Goal: Information Seeking & Learning: Learn about a topic

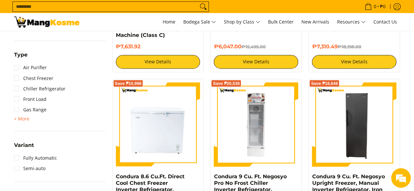
scroll to position [581, 0]
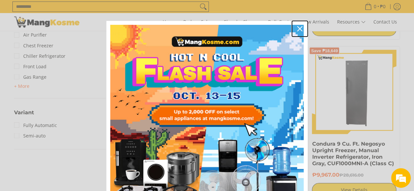
click at [297, 29] on icon "close icon" at bounding box center [299, 28] width 5 height 5
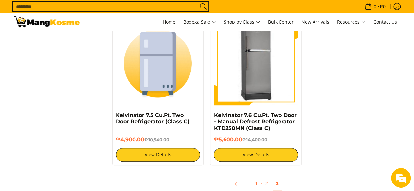
scroll to position [1252, 0]
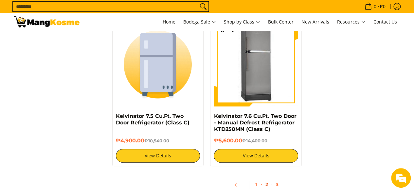
click at [268, 178] on link "2" at bounding box center [266, 184] width 9 height 13
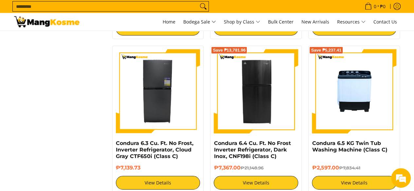
scroll to position [748, 0]
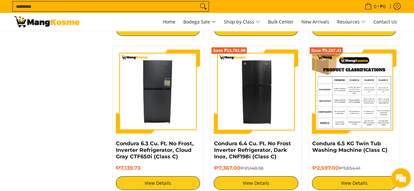
click at [352, 82] on img at bounding box center [354, 92] width 84 height 84
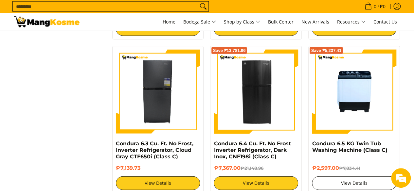
click at [335, 178] on link "View Details" at bounding box center [354, 184] width 84 height 14
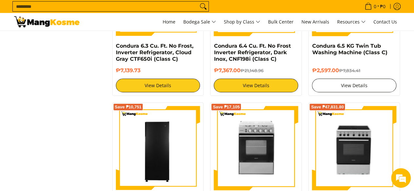
scroll to position [846, 0]
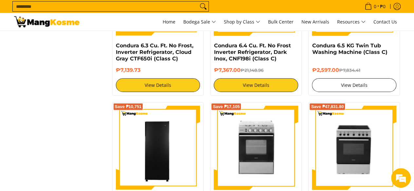
click at [347, 81] on link "View Details" at bounding box center [354, 86] width 84 height 14
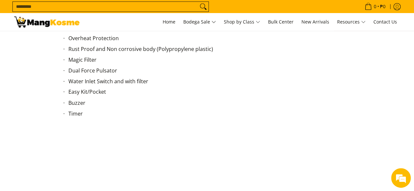
scroll to position [516, 0]
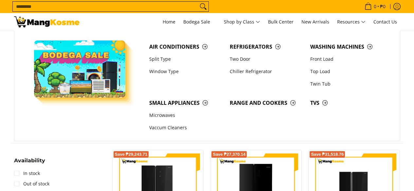
scroll to position [846, 0]
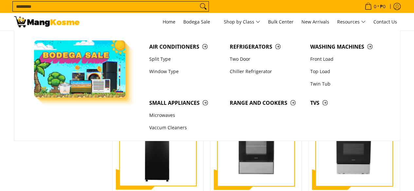
click at [207, 23] on span "Bodega Sale" at bounding box center [199, 22] width 33 height 8
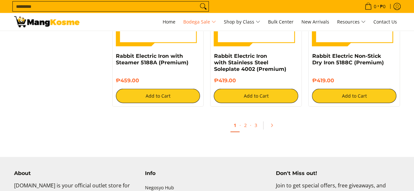
scroll to position [2058, 0]
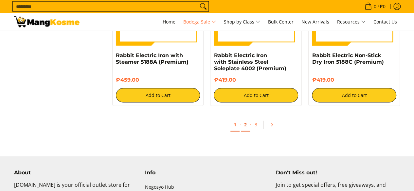
click at [243, 128] on link "2" at bounding box center [245, 124] width 9 height 13
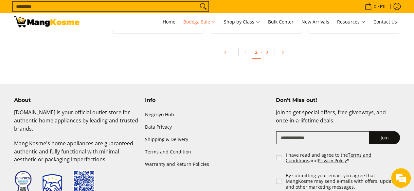
scroll to position [2185, 0]
click at [268, 56] on link "3" at bounding box center [266, 52] width 9 height 13
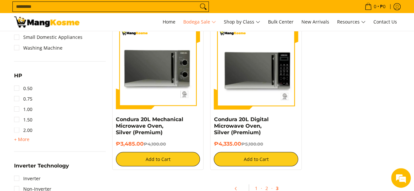
scroll to position [572, 0]
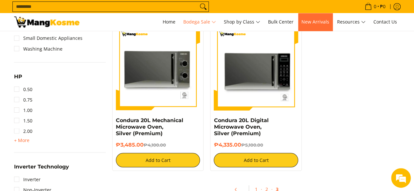
click at [307, 18] on link "New Arrivals" at bounding box center [315, 22] width 34 height 18
